Goal: Download file/media

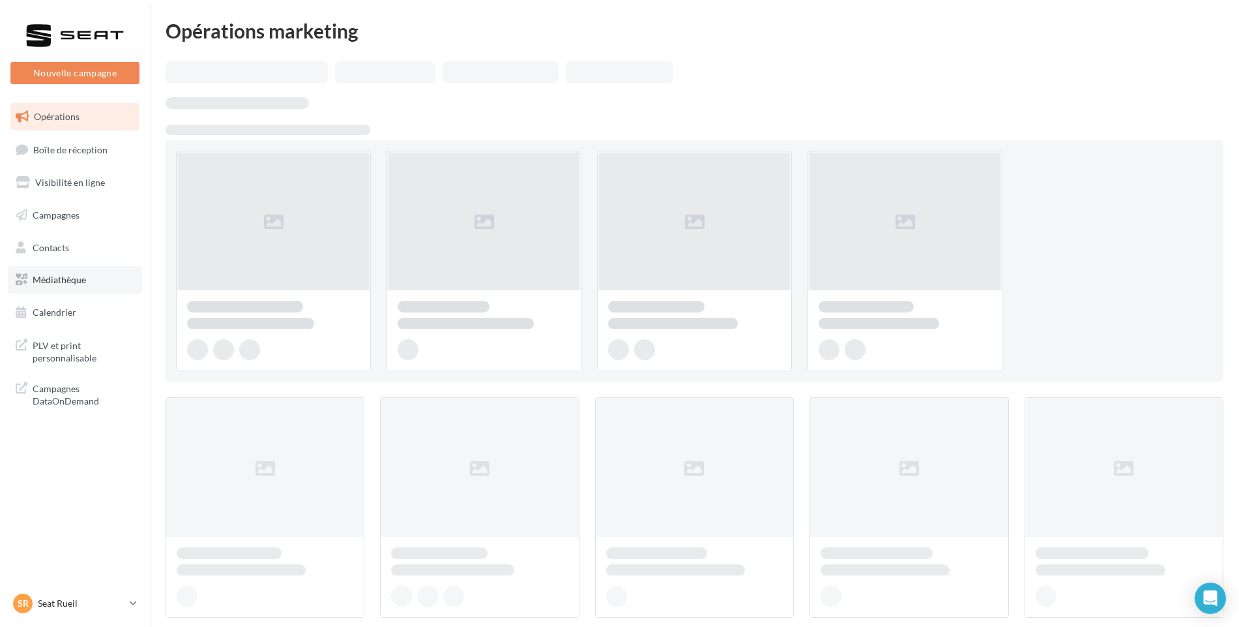
click at [96, 275] on link "Médiathèque" at bounding box center [75, 279] width 134 height 27
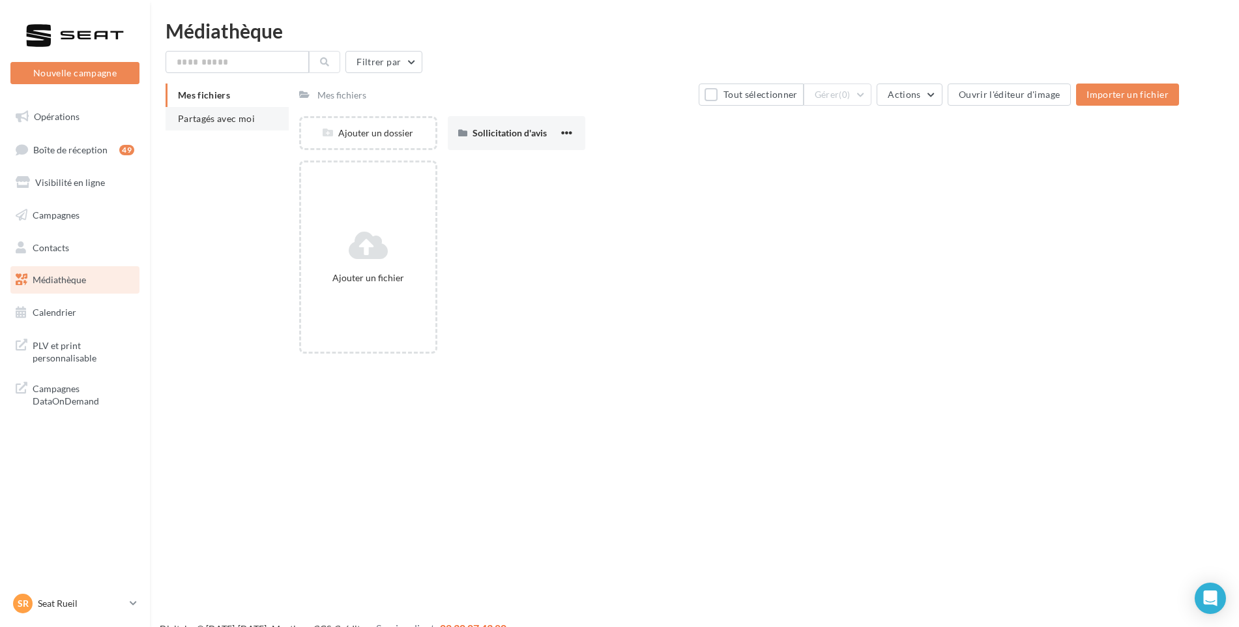
click at [255, 113] on li "Partagés avec moi" at bounding box center [227, 118] width 123 height 23
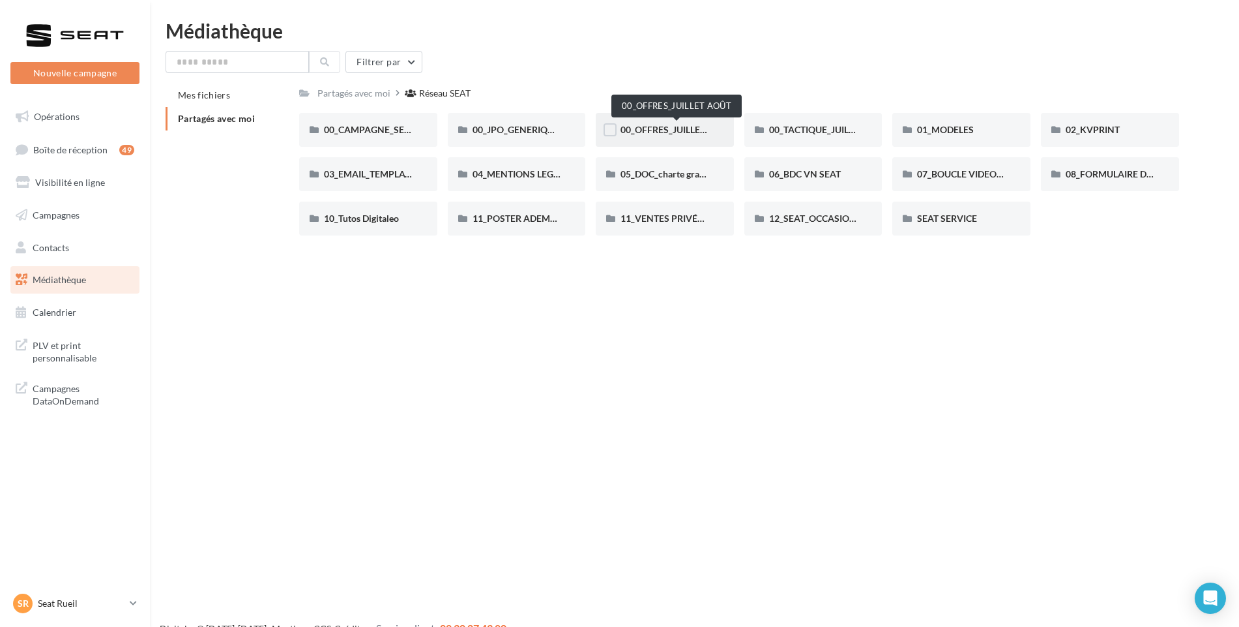
click at [638, 124] on span "00_OFFRES_JUILLET AOÛT" at bounding box center [677, 129] width 112 height 11
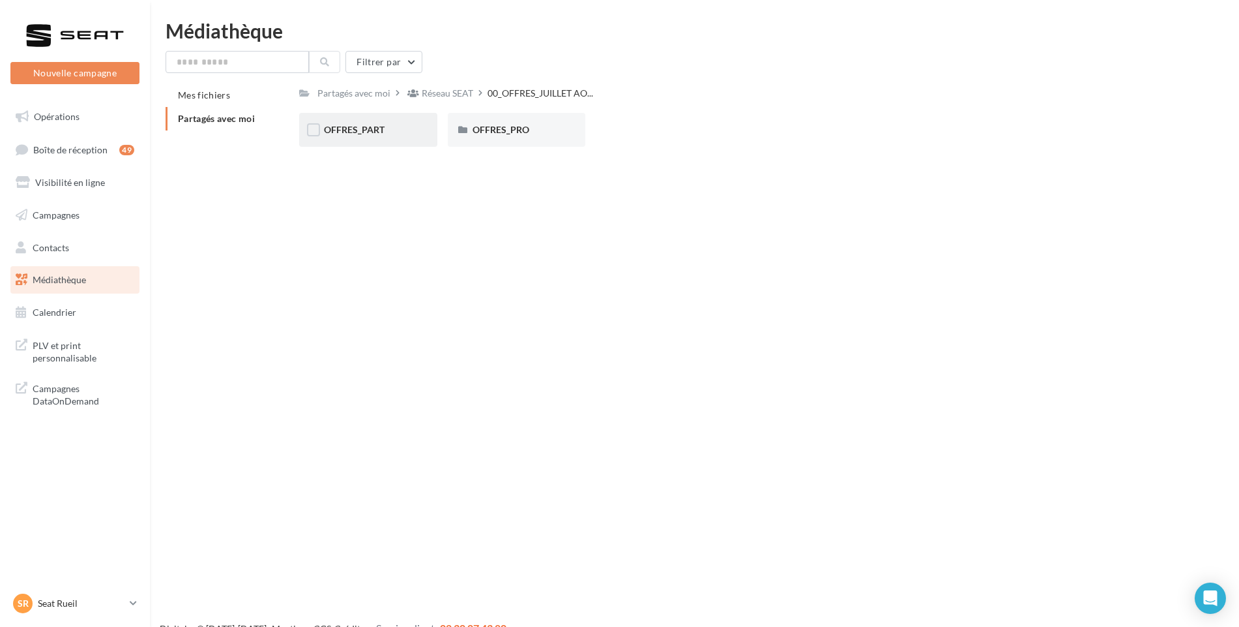
click at [356, 134] on span "OFFRES_PART" at bounding box center [354, 129] width 61 height 11
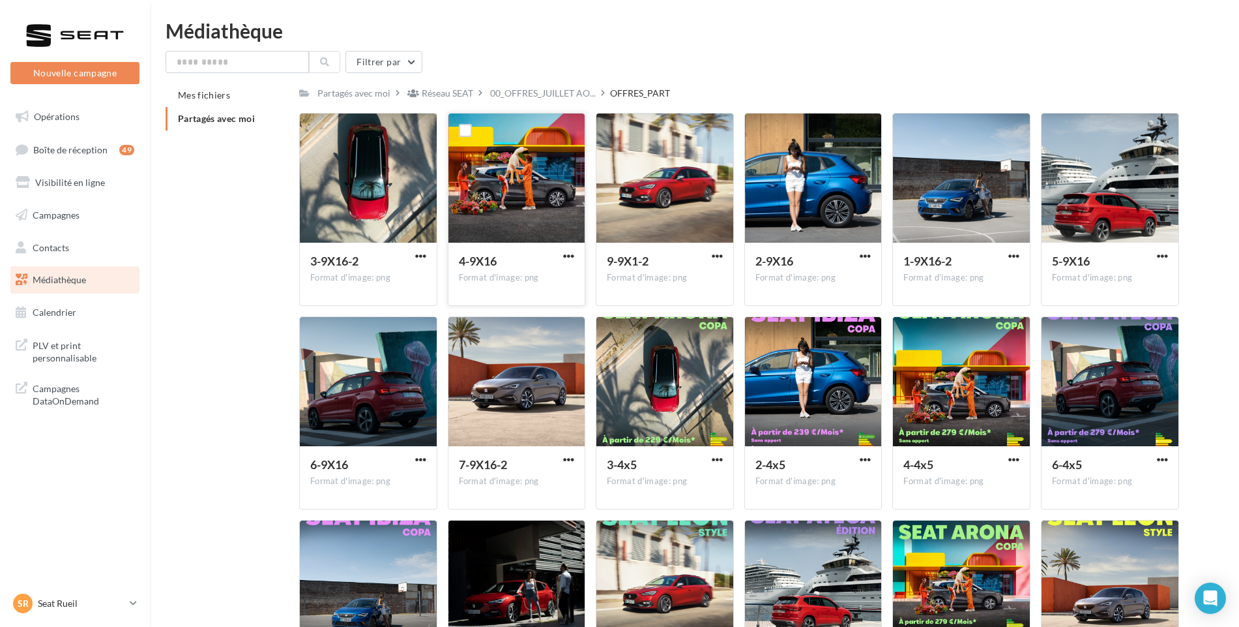
click at [555, 193] on div at bounding box center [517, 178] width 137 height 130
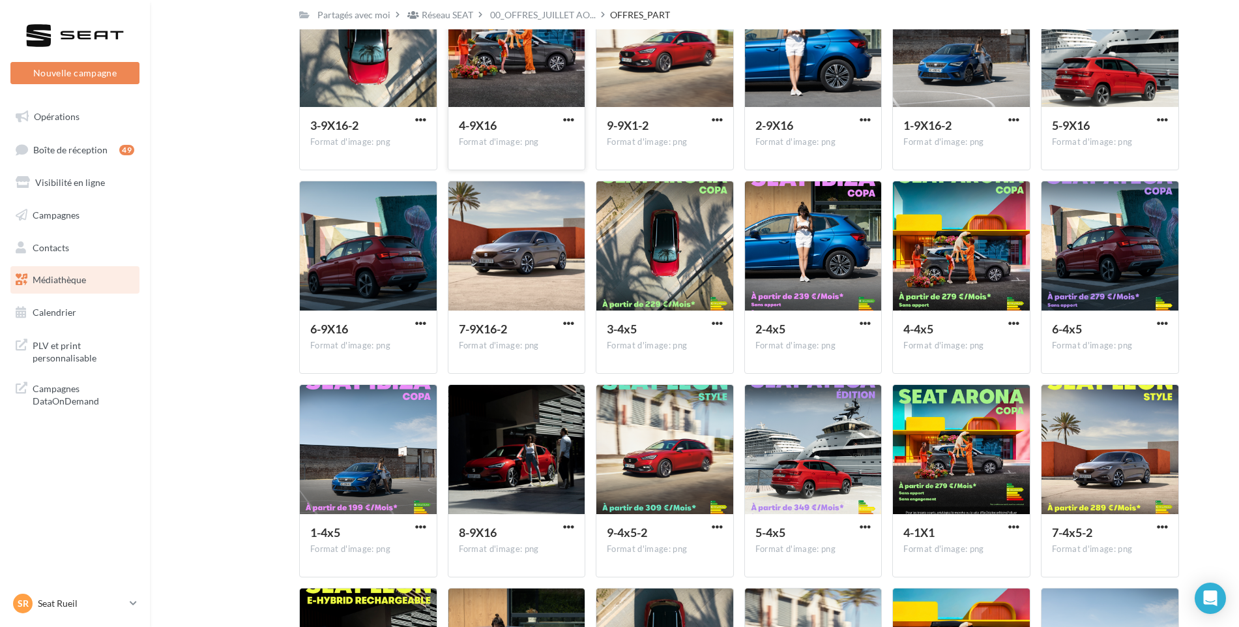
scroll to position [161, 0]
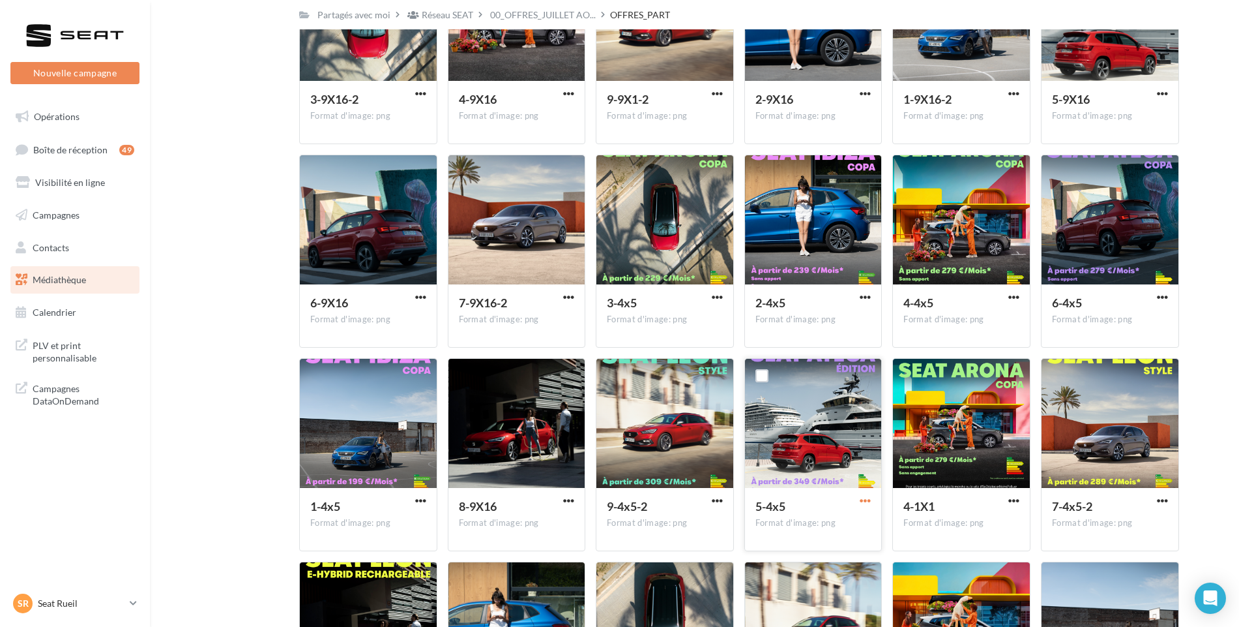
click at [864, 499] on span "button" at bounding box center [865, 500] width 11 height 11
click at [856, 524] on button "Télécharger" at bounding box center [808, 527] width 130 height 34
click at [87, 606] on p "Seat Rueil" at bounding box center [81, 603] width 87 height 13
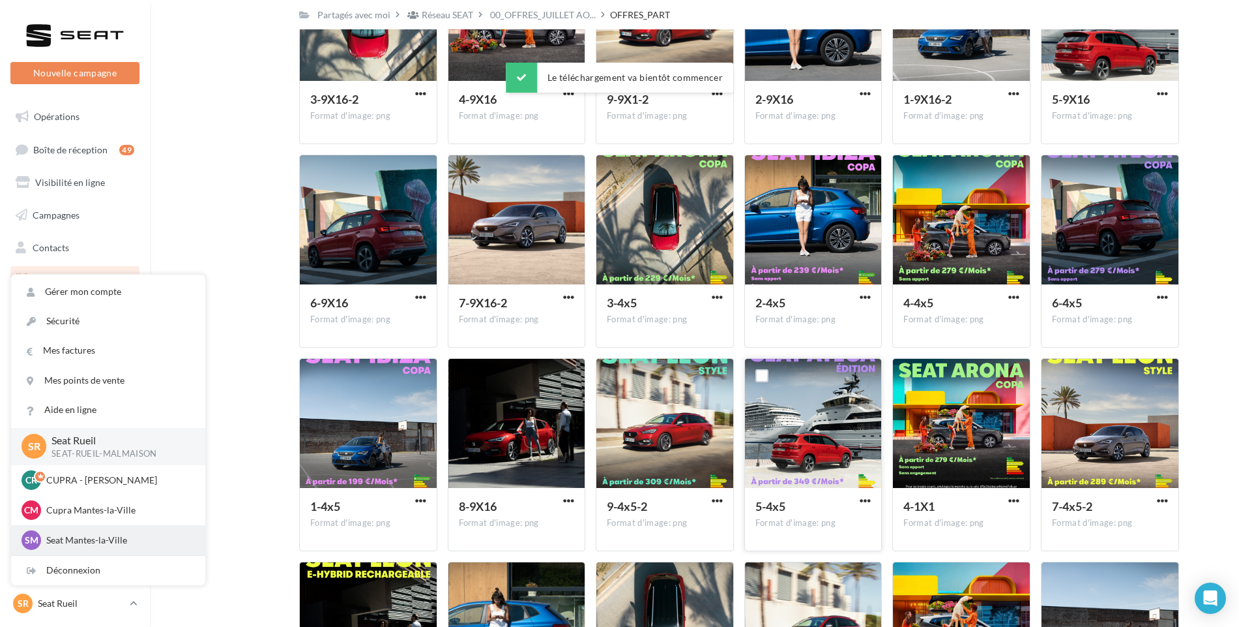
click at [99, 544] on p "Seat Mantes-la-Ville" at bounding box center [117, 539] width 143 height 13
